Goal: Information Seeking & Learning: Learn about a topic

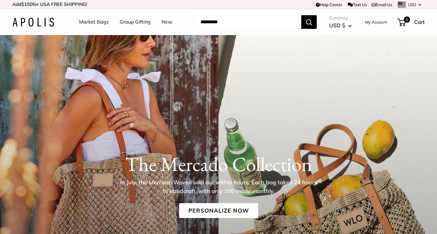
click at [98, 21] on link "Market Bags" at bounding box center [94, 21] width 30 height 9
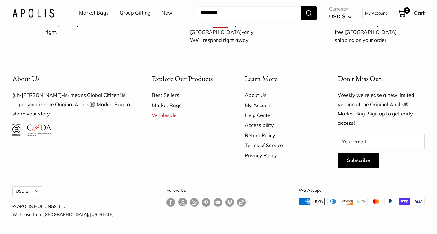
scroll to position [1964, 0]
click at [260, 95] on link "About Us" at bounding box center [280, 95] width 71 height 10
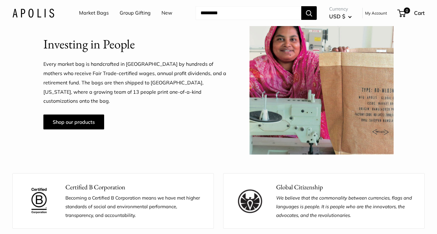
scroll to position [471, 0]
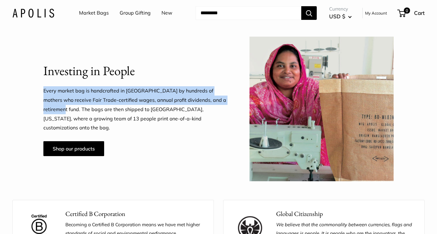
drag, startPoint x: 43, startPoint y: 95, endPoint x: 55, endPoint y: 114, distance: 22.5
click at [55, 114] on p "Every market bag is handcrafted in Bangladesh by hundreds of mothers who receiv…" at bounding box center [134, 109] width 183 height 46
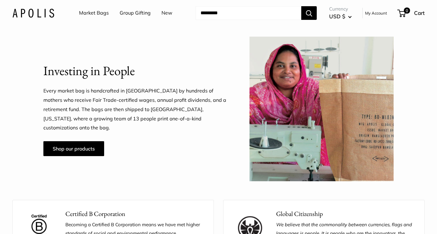
click at [52, 80] on h2 "Investing in People" at bounding box center [134, 71] width 183 height 18
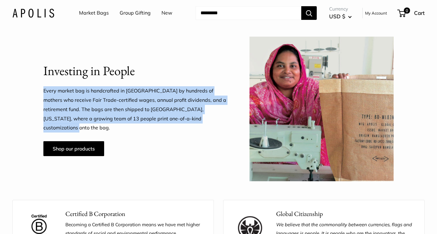
drag, startPoint x: 43, startPoint y: 94, endPoint x: 208, endPoint y: 125, distance: 167.1
click at [208, 125] on p "Every market bag is handcrafted in Bangladesh by hundreds of mothers who receiv…" at bounding box center [134, 109] width 183 height 46
copy p "Every market bag is handcrafted in Bangladesh by hundreds of mothers who receiv…"
